Goal: Task Accomplishment & Management: Use online tool/utility

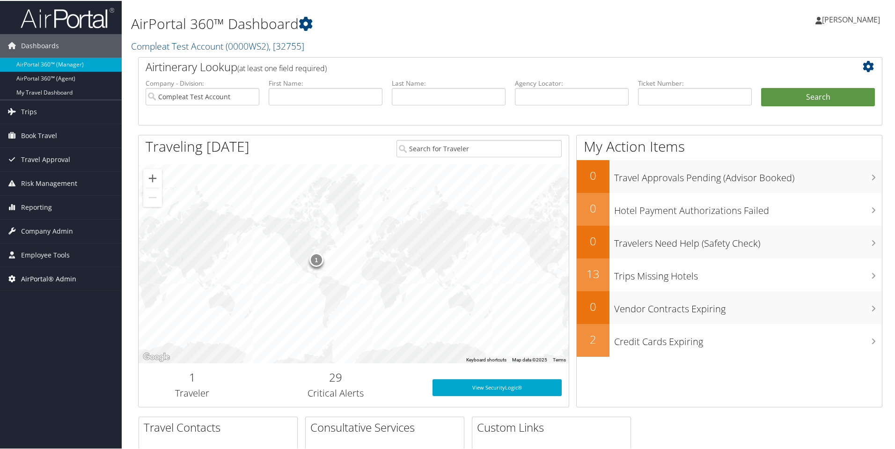
click at [49, 276] on span "AirPortal® Admin" at bounding box center [48, 277] width 55 height 23
click at [48, 255] on span "Employee Tools" at bounding box center [45, 254] width 49 height 23
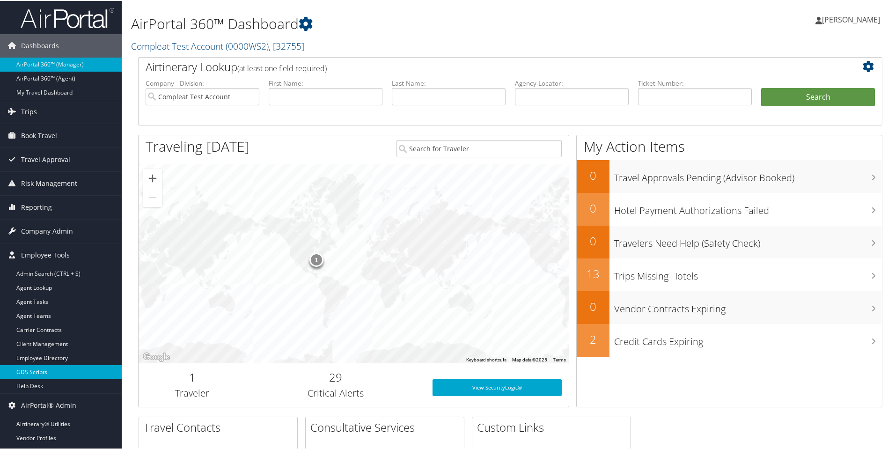
click at [37, 372] on link "GDS Scripts" at bounding box center [61, 371] width 122 height 14
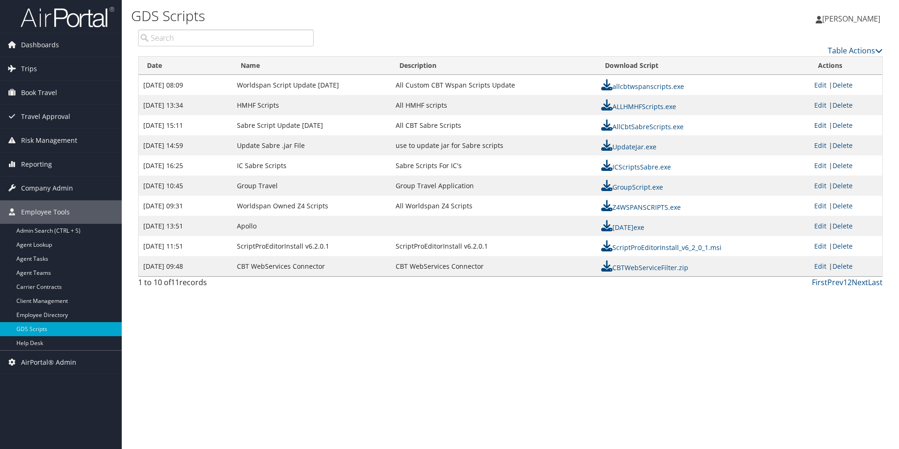
click at [819, 126] on link "Edit" at bounding box center [820, 125] width 12 height 9
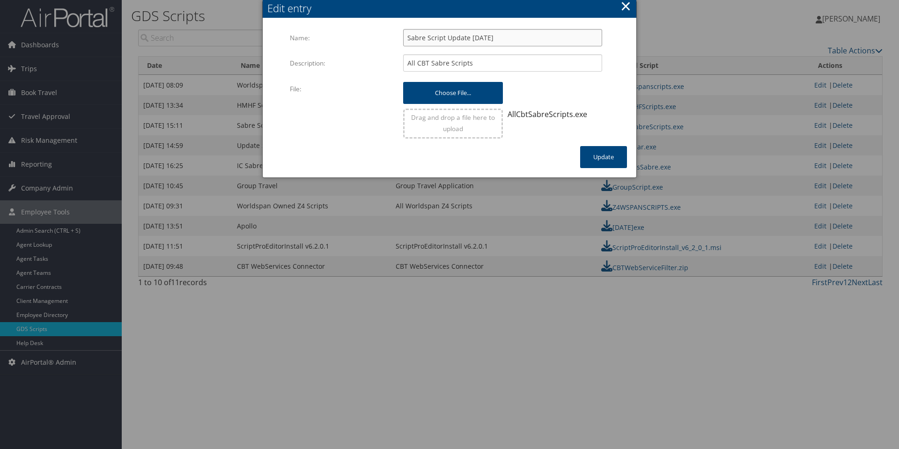
drag, startPoint x: 469, startPoint y: 37, endPoint x: 484, endPoint y: 39, distance: 15.2
click at [484, 39] on input "Sabre Script Update [DATE]" at bounding box center [502, 37] width 199 height 17
type input "Sabre Script Update [DATE]"
click at [597, 158] on button "Update" at bounding box center [603, 157] width 47 height 22
